Goal: Information Seeking & Learning: Learn about a topic

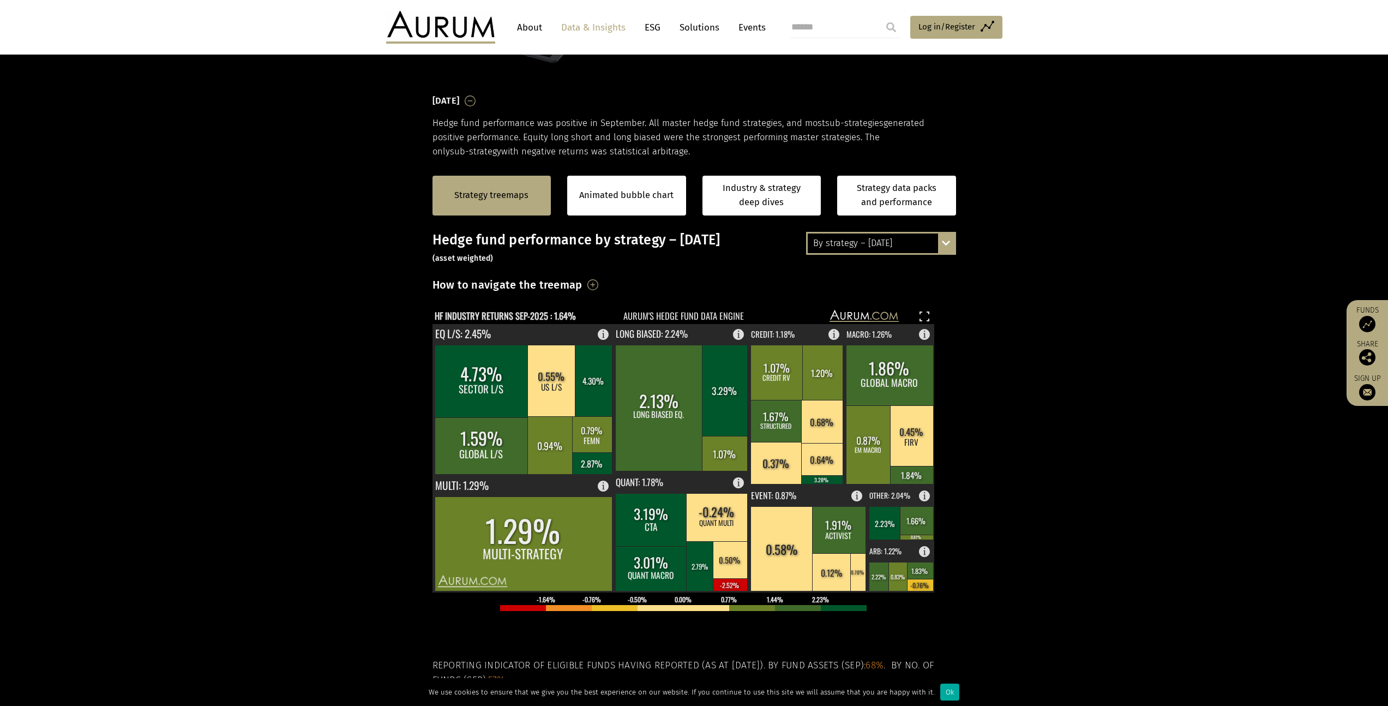
scroll to position [192, 0]
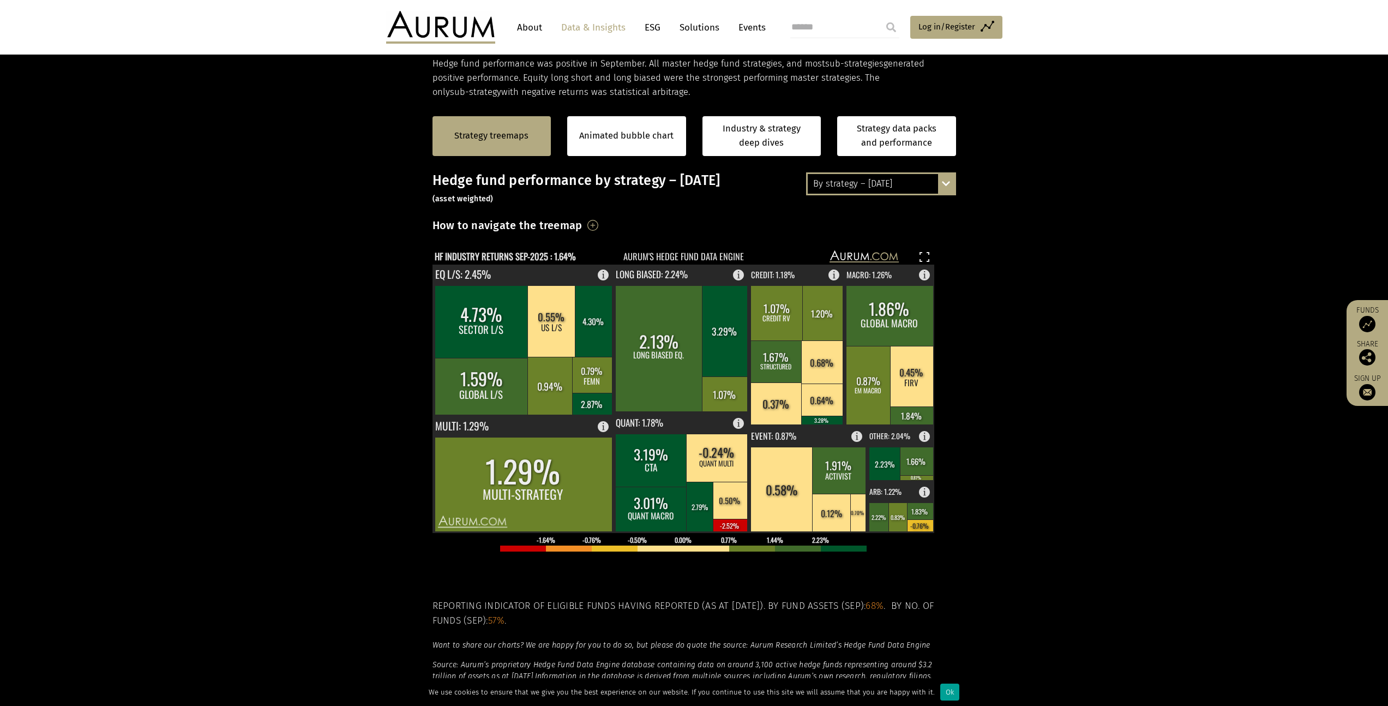
click at [942, 692] on div "Ok" at bounding box center [949, 691] width 19 height 17
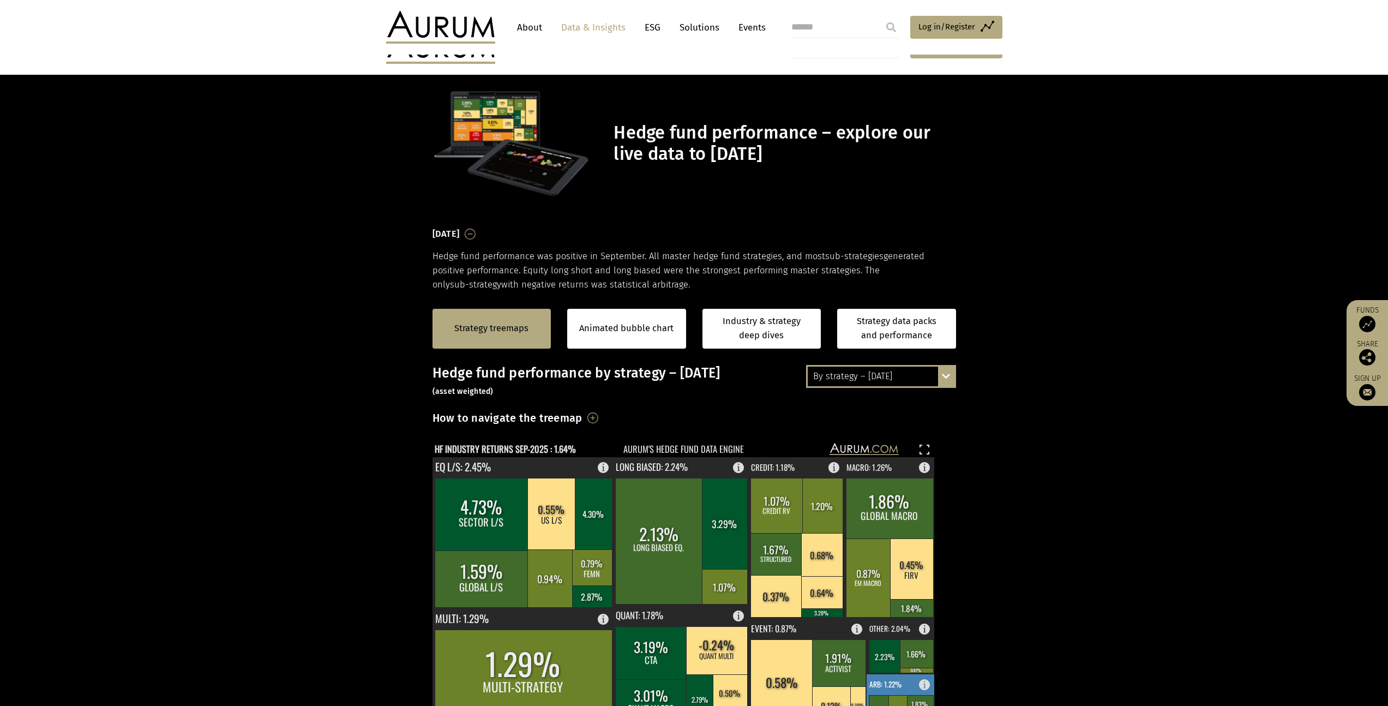
scroll to position [192, 0]
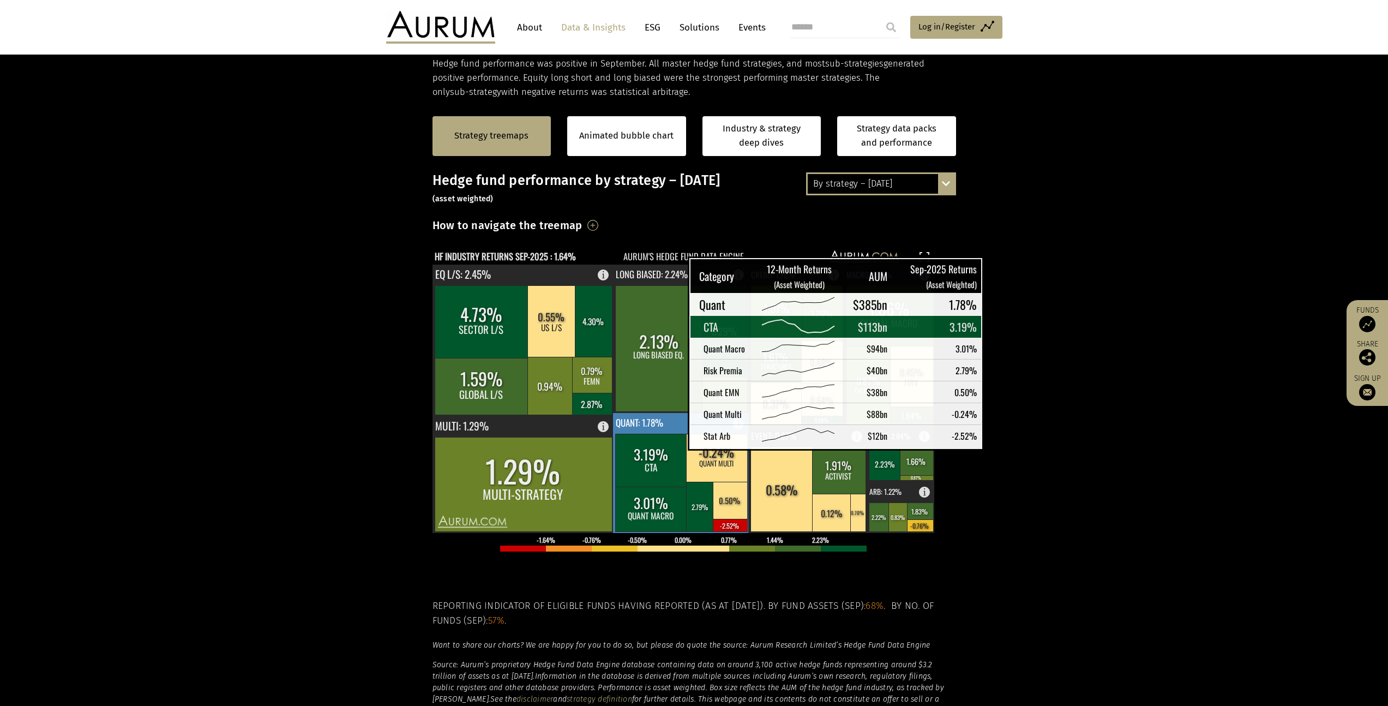
click at [660, 439] on rect at bounding box center [651, 459] width 72 height 53
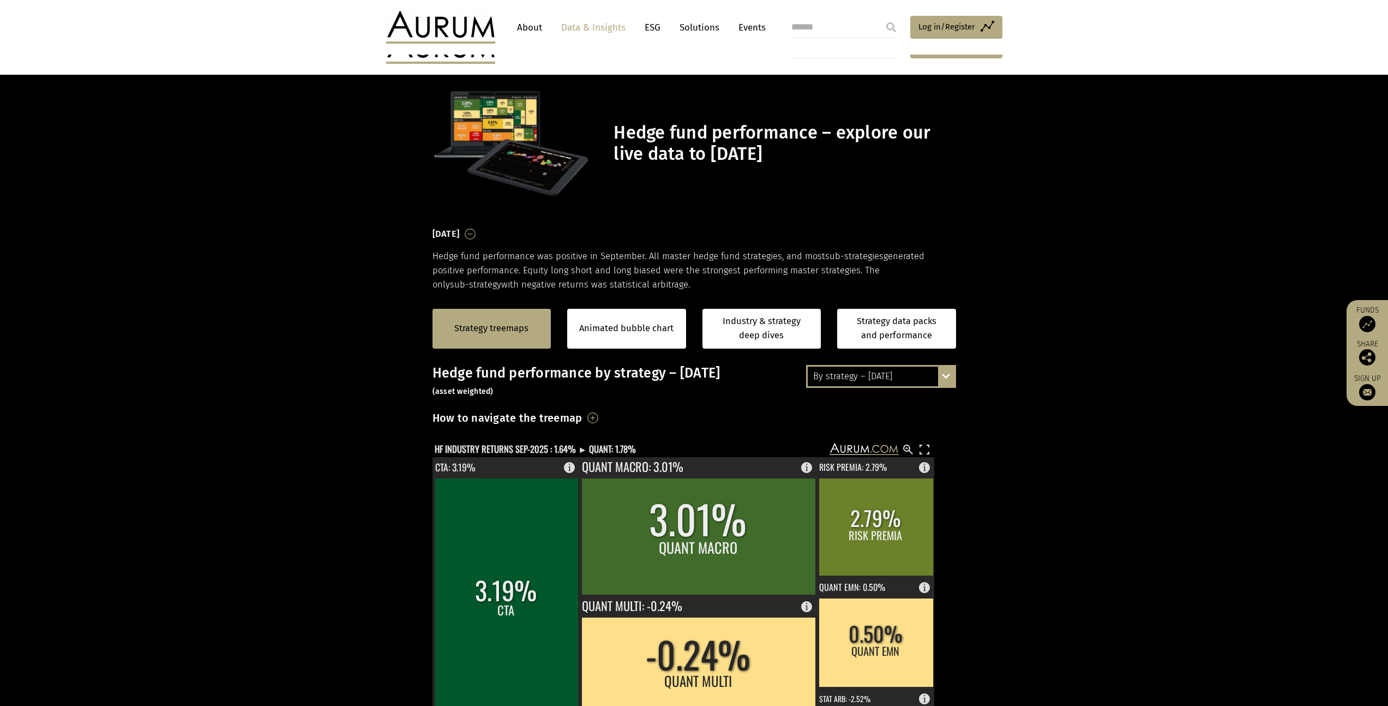
scroll to position [192, 0]
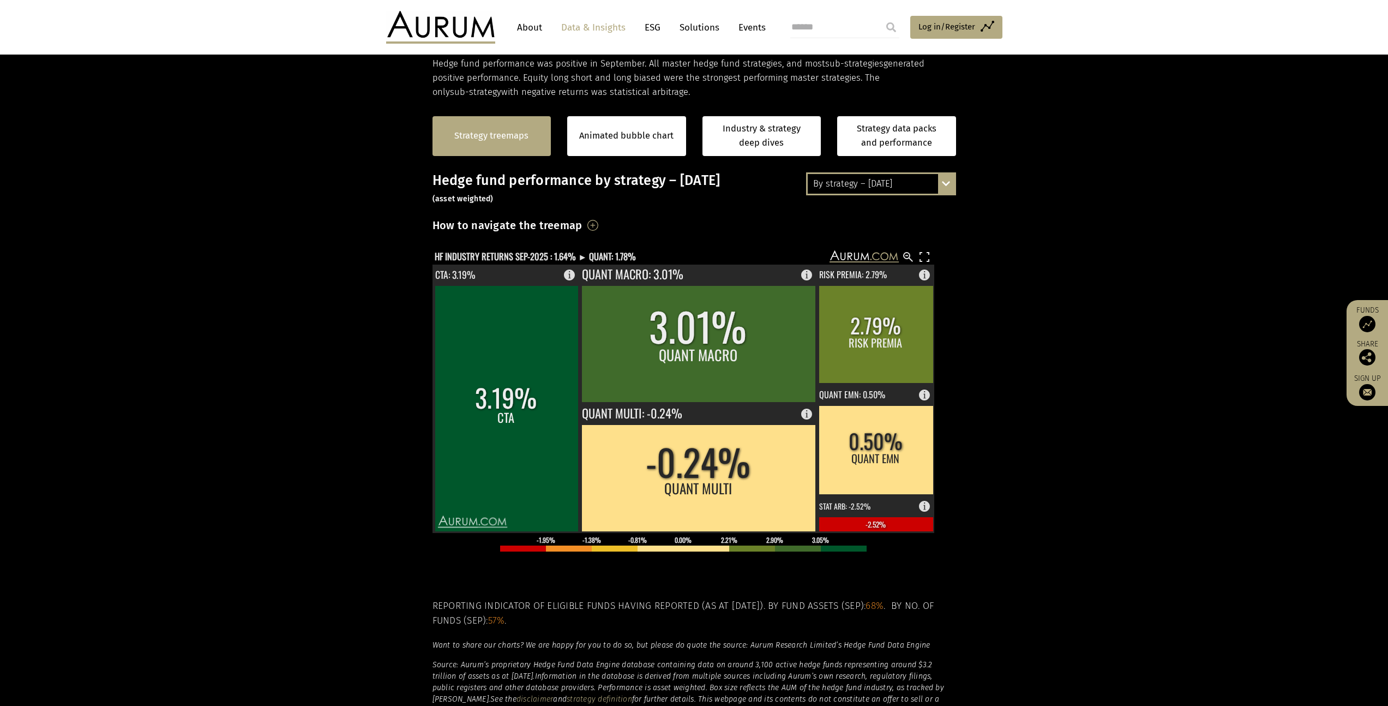
click at [496, 136] on link "Strategy treemaps" at bounding box center [491, 136] width 74 height 14
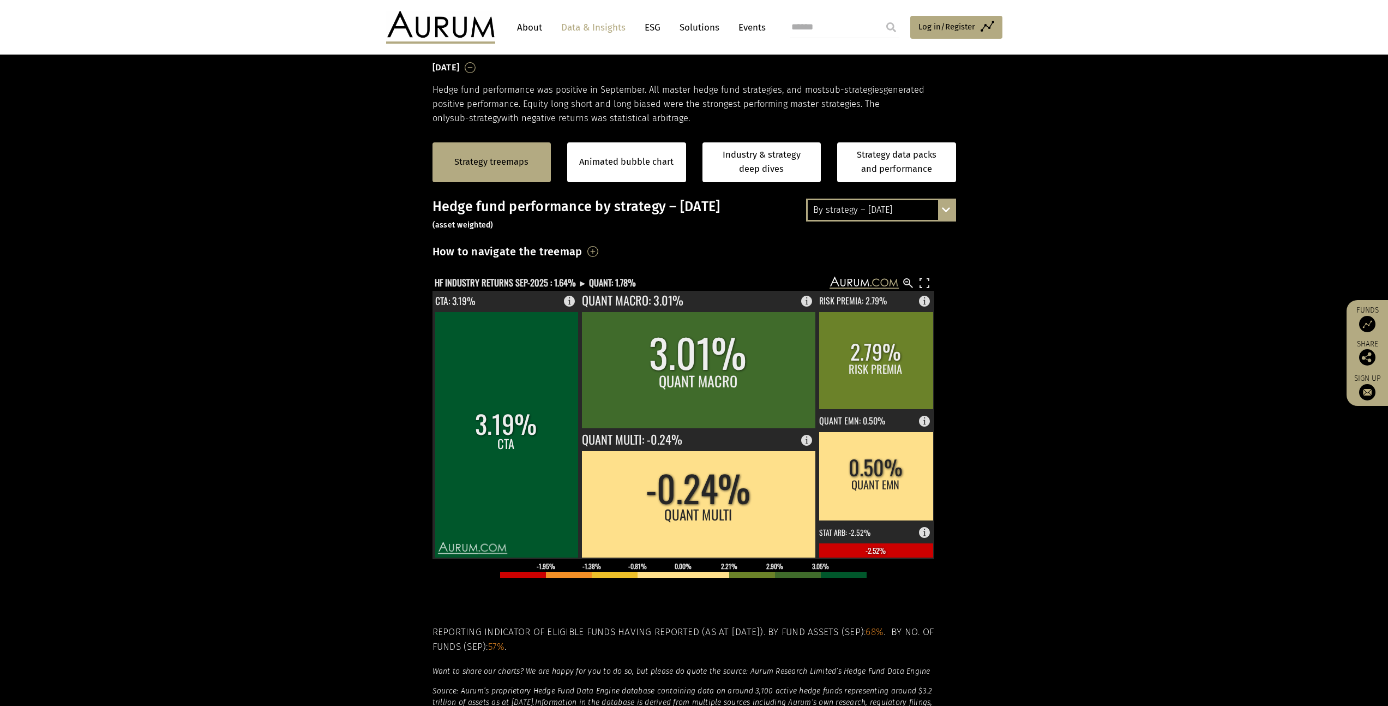
scroll to position [165, 0]
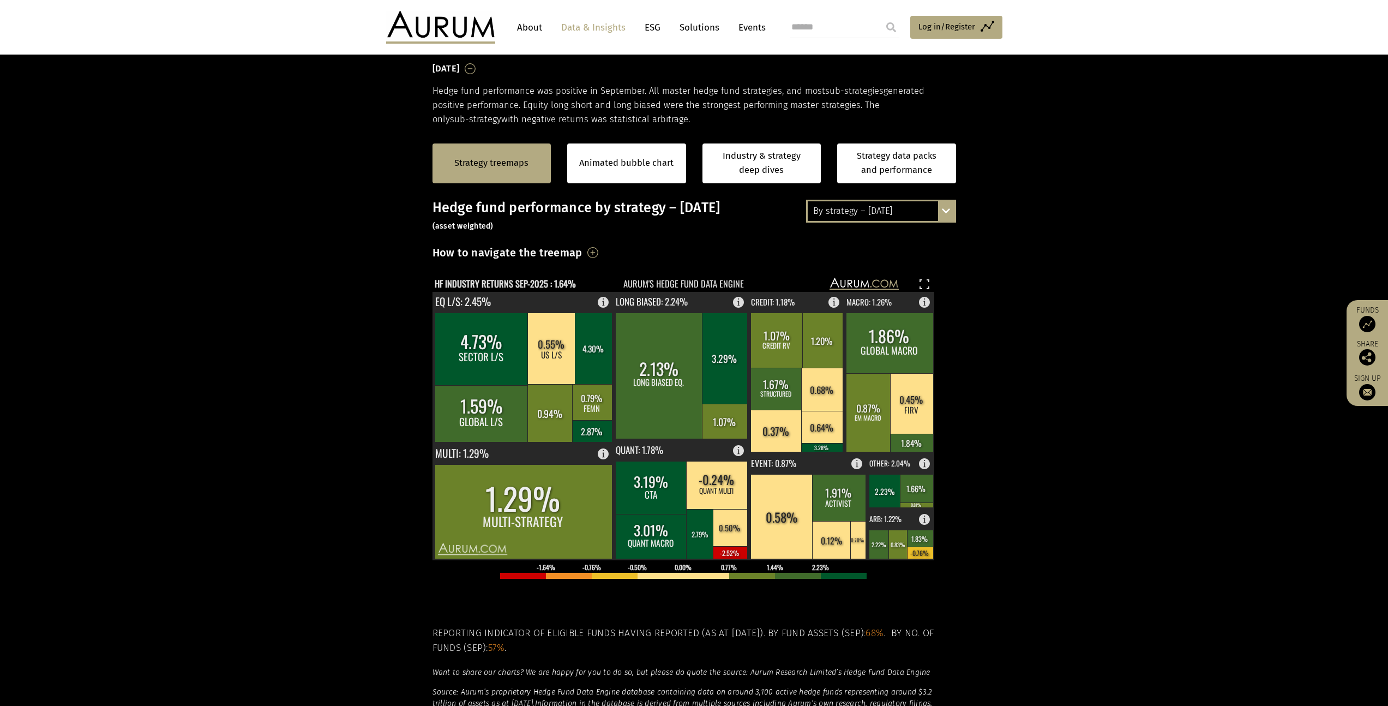
scroll to position [176, 0]
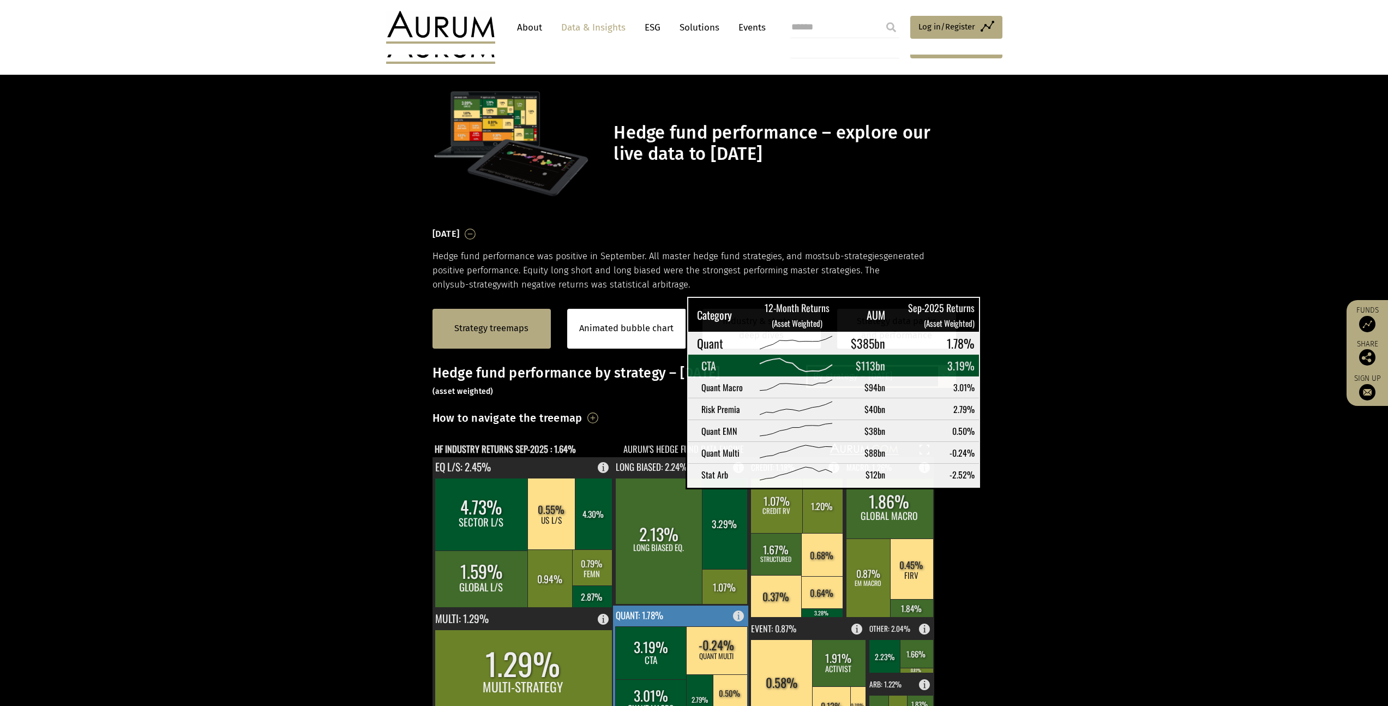
scroll to position [176, 0]
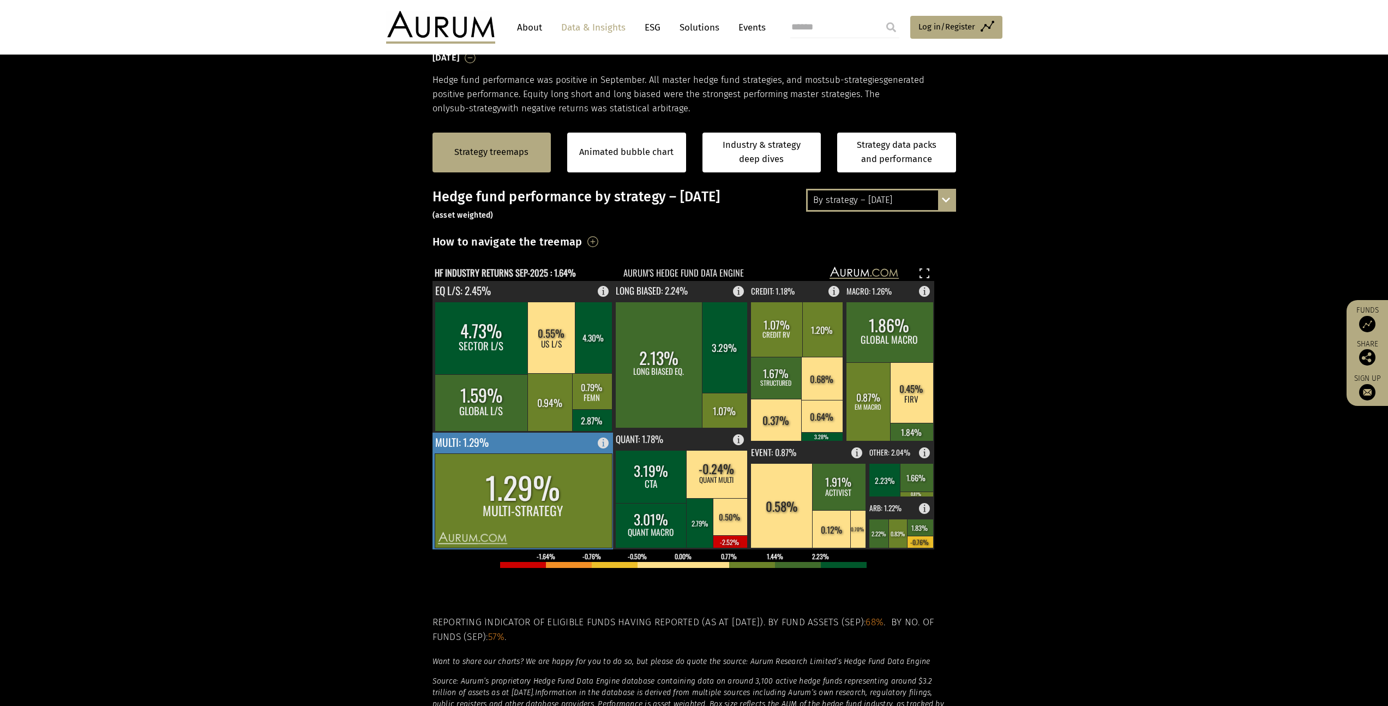
click at [502, 444] on rect at bounding box center [523, 490] width 182 height 117
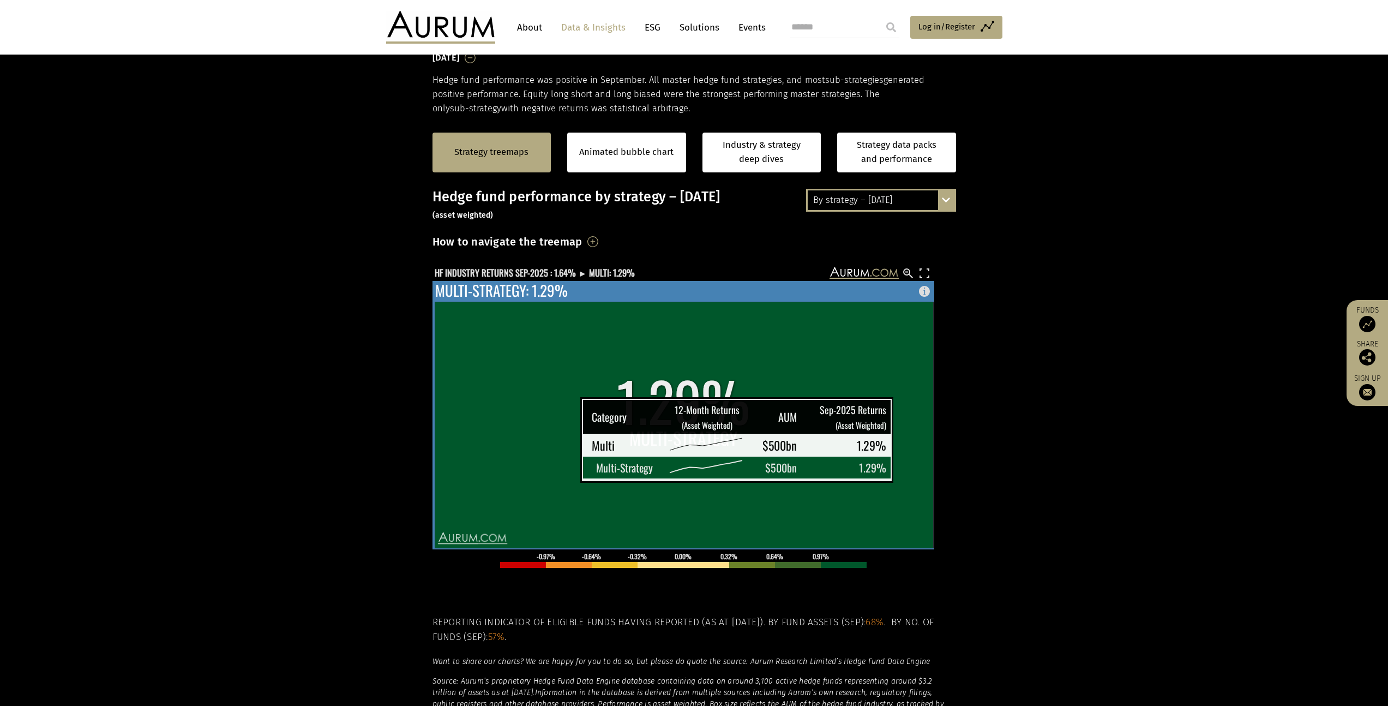
click at [553, 460] on rect at bounding box center [684, 425] width 498 height 246
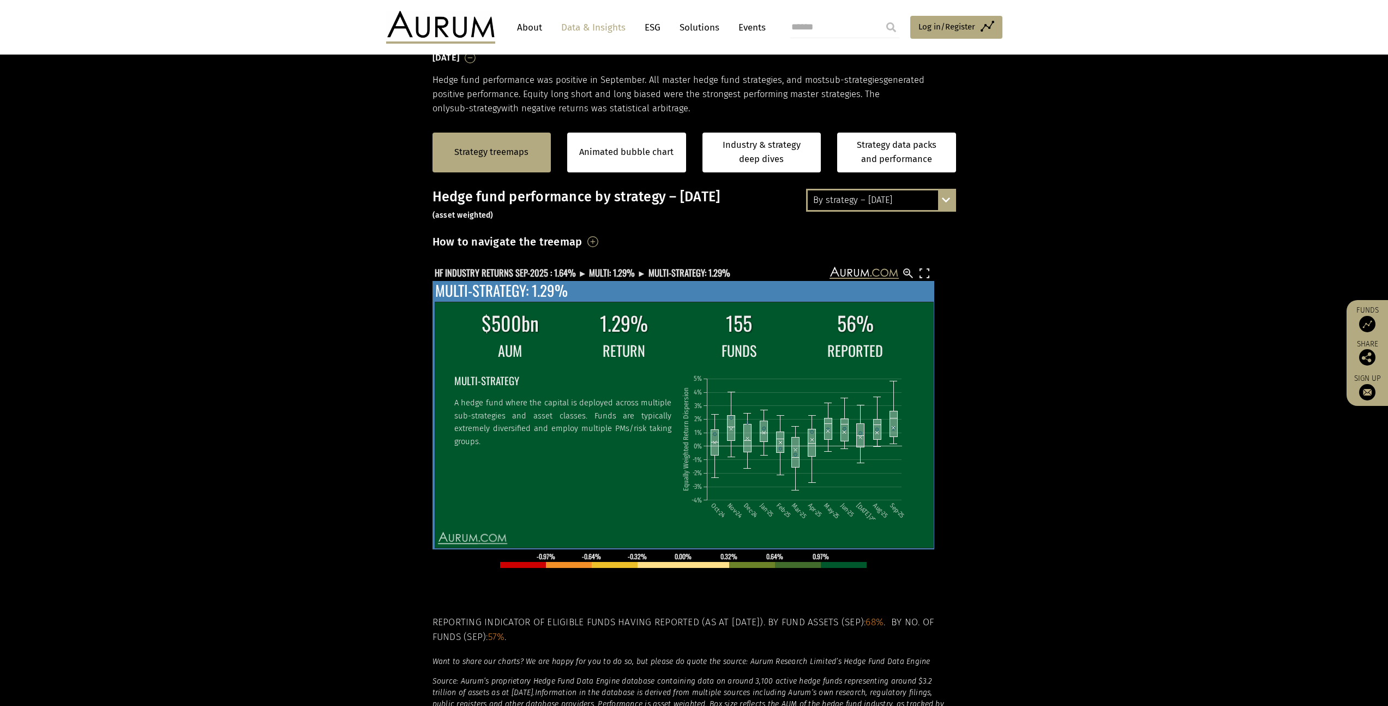
click at [519, 420] on p "A hedge fund where the capital is deployed across multiple sub-strategies and a…" at bounding box center [562, 421] width 217 height 51
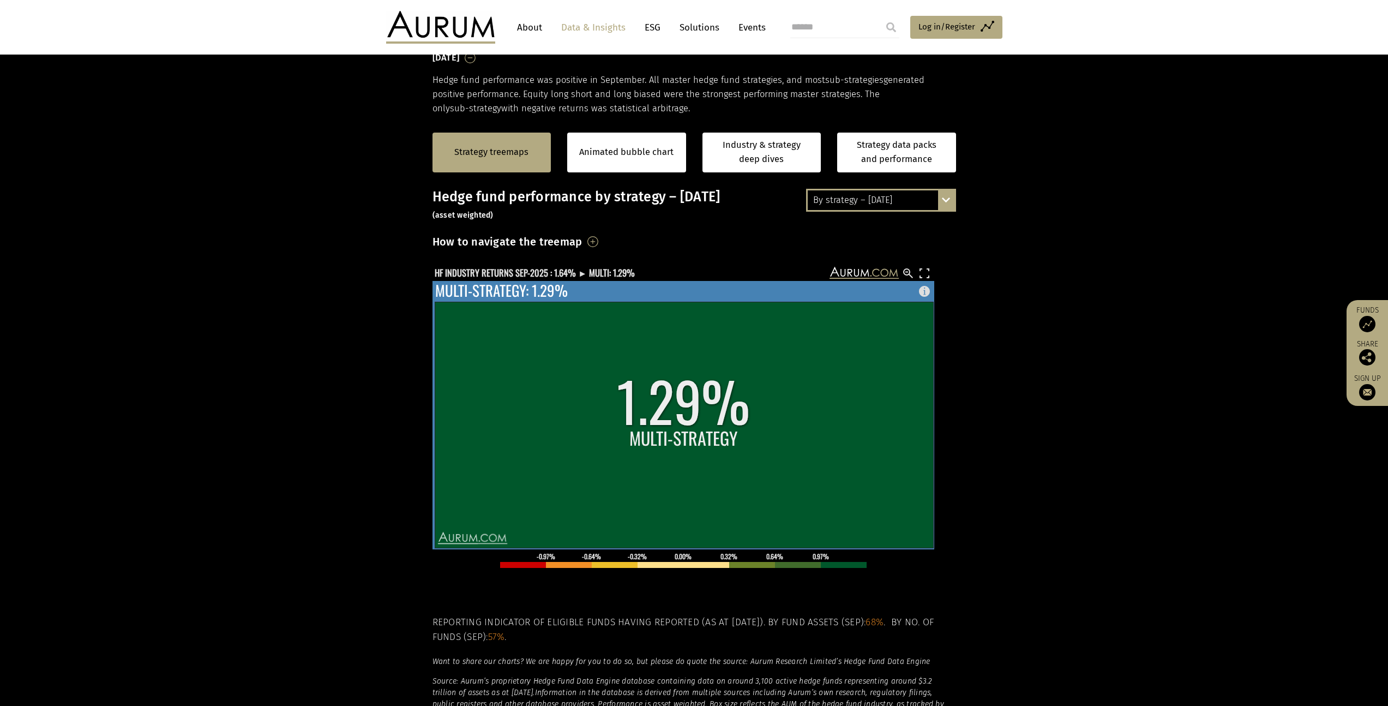
click at [478, 364] on rect at bounding box center [684, 425] width 498 height 246
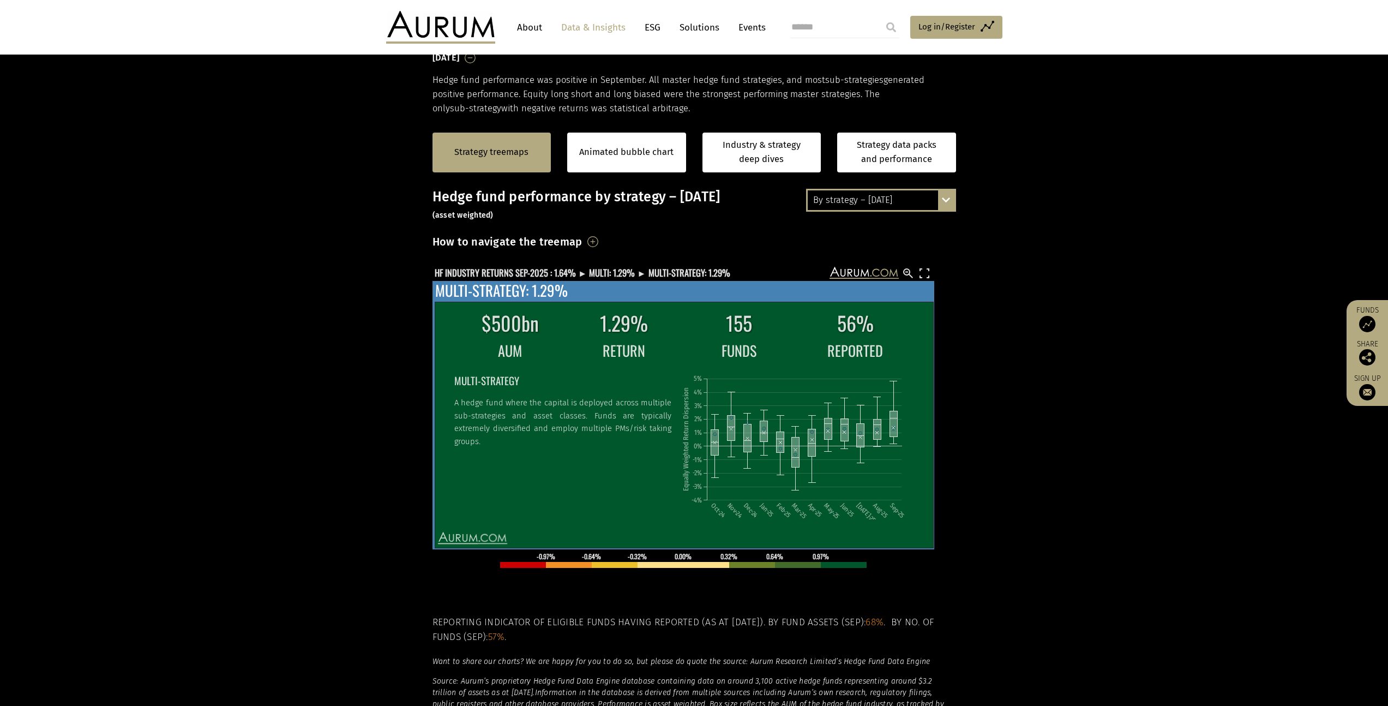
click at [475, 363] on table "$500bn 1.29% 155 56% AUM RETURN FUNDS REPORTED MULTI-STRATEGY A hedge fund wher…" at bounding box center [682, 415] width 461 height 218
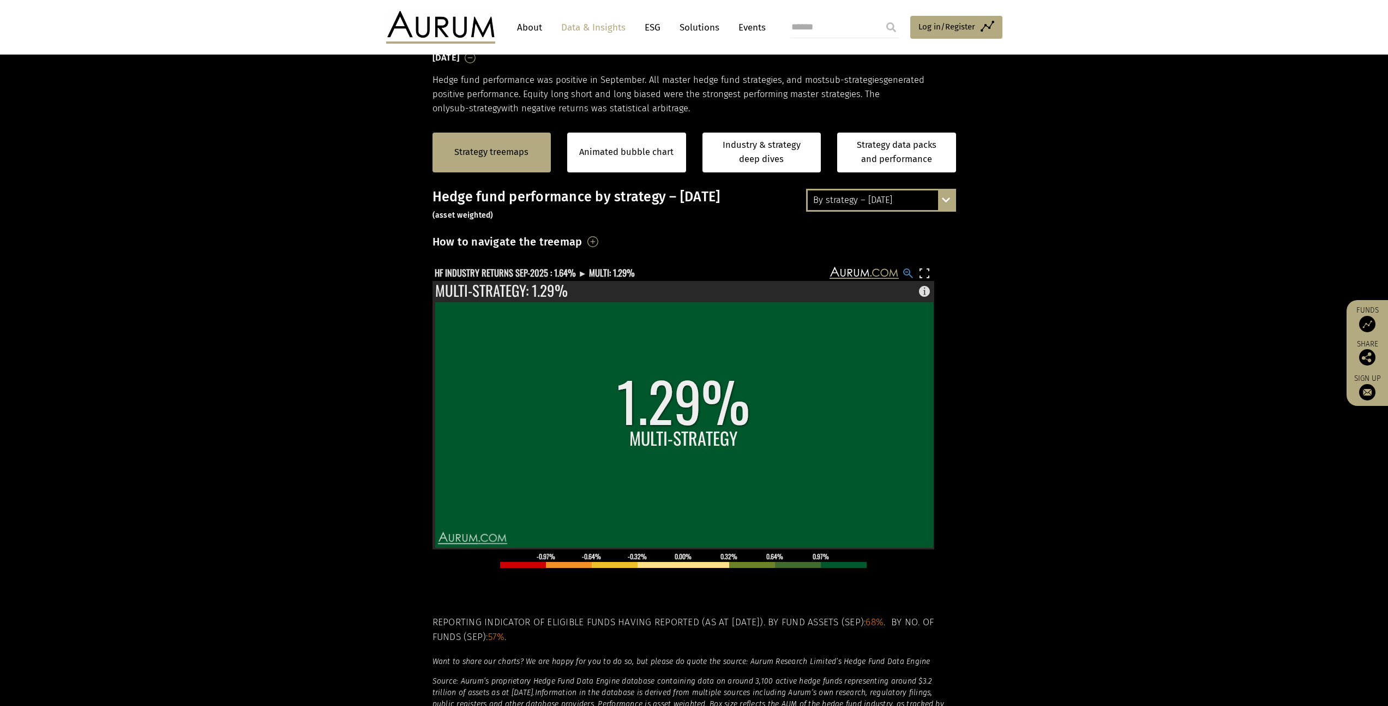
click at [907, 273] on rect at bounding box center [907, 273] width 13 height 13
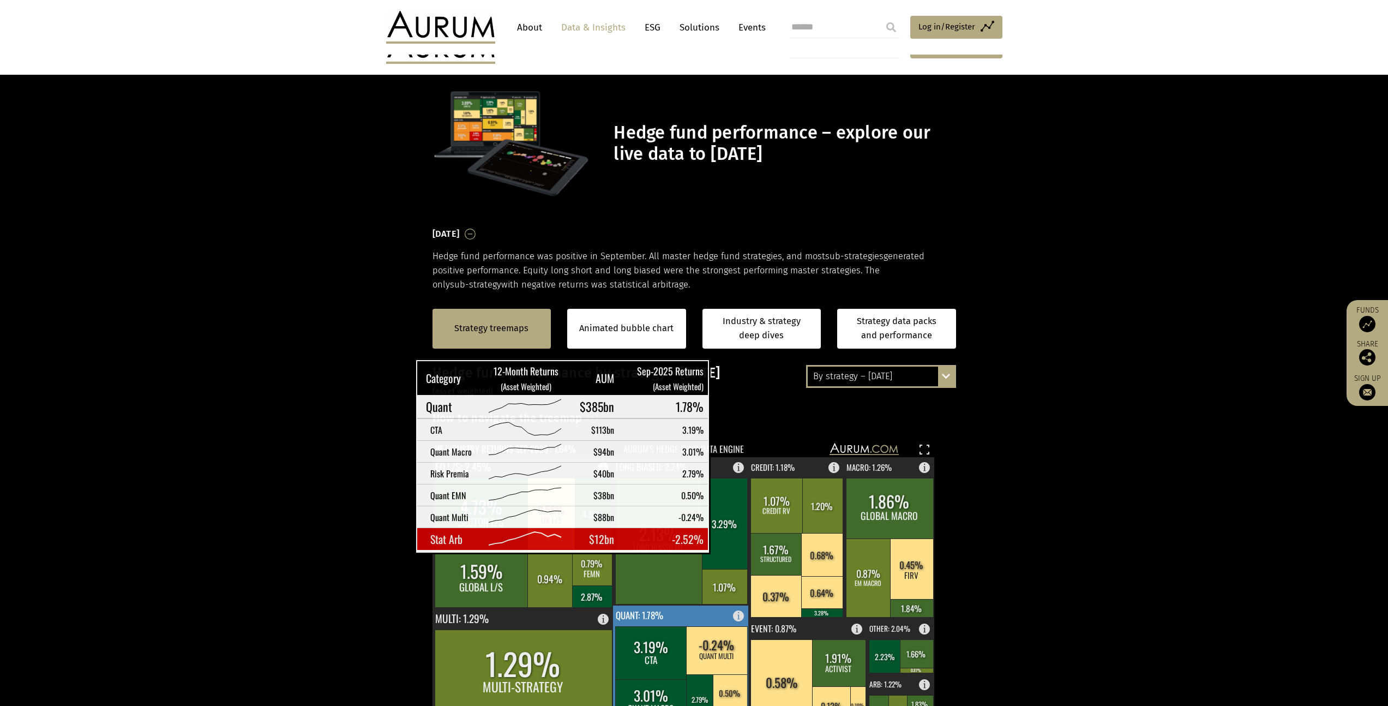
scroll to position [176, 0]
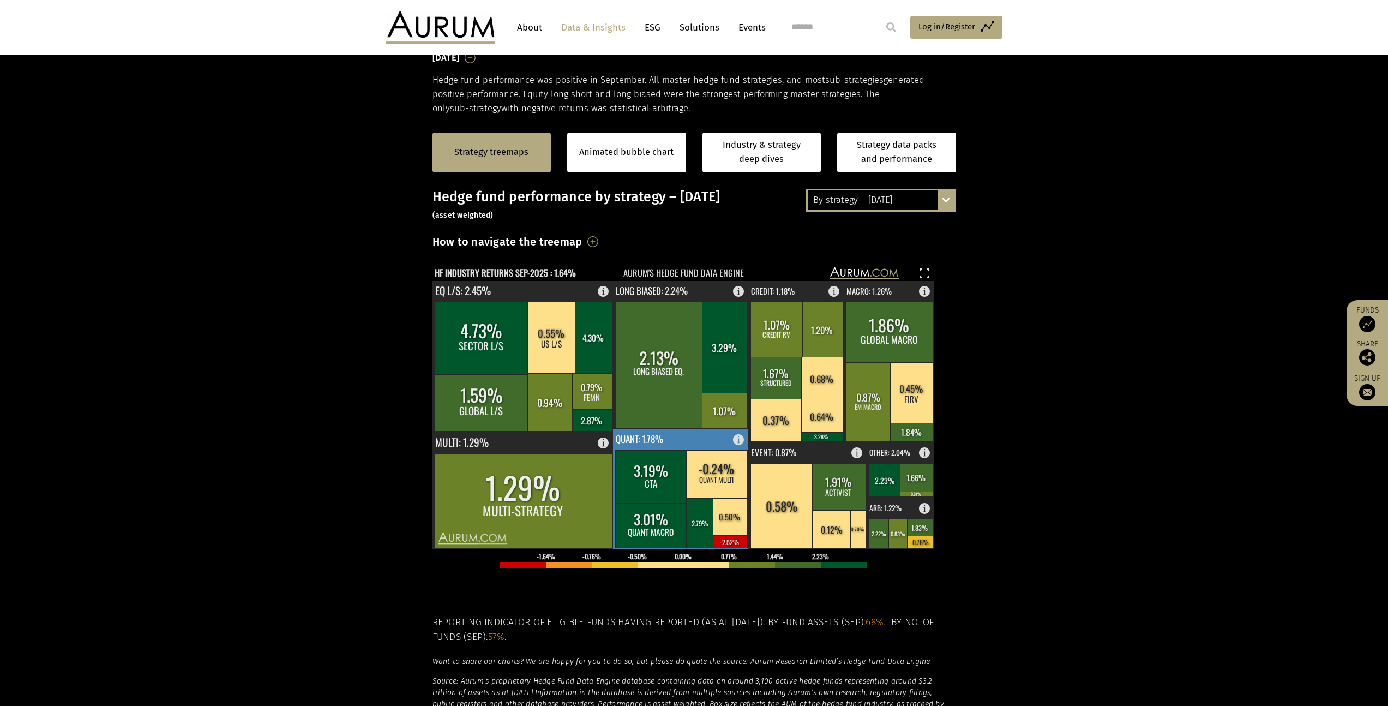
click at [683, 436] on rect at bounding box center [681, 489] width 136 height 120
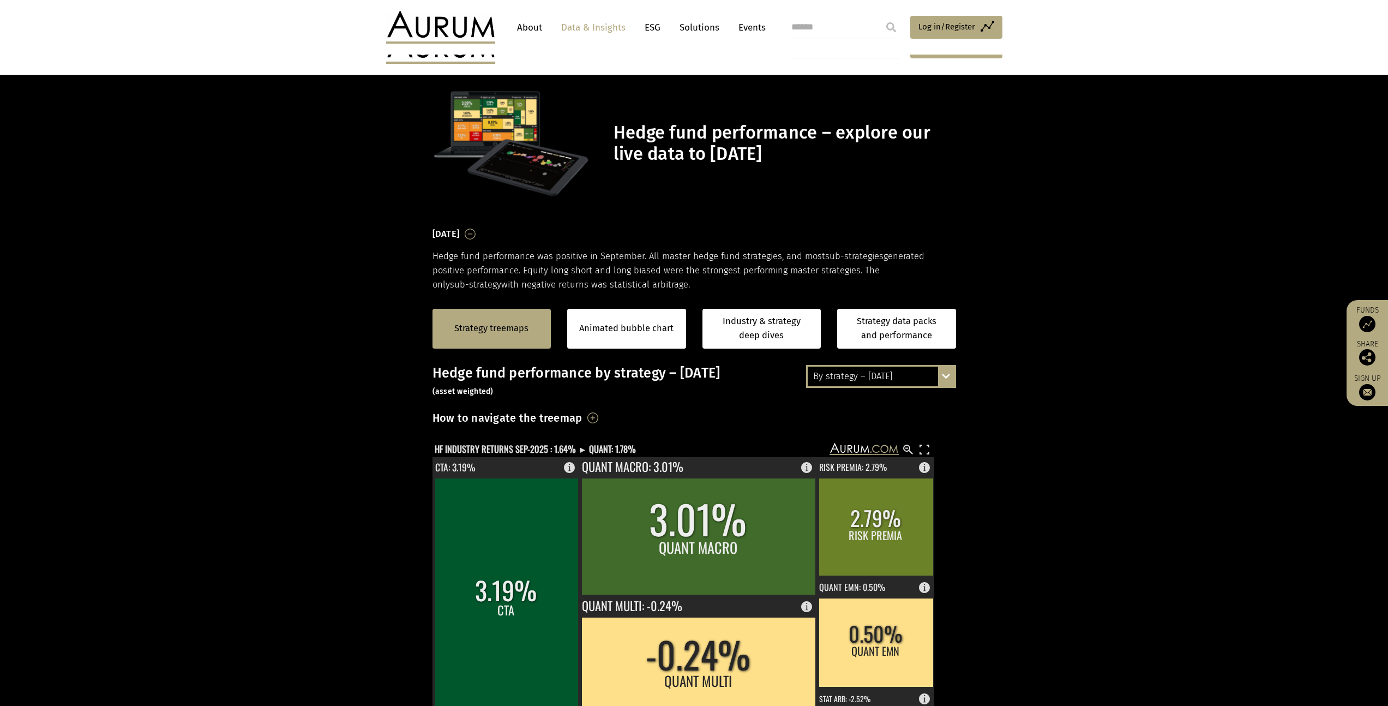
scroll to position [176, 0]
